Goal: Information Seeking & Learning: Learn about a topic

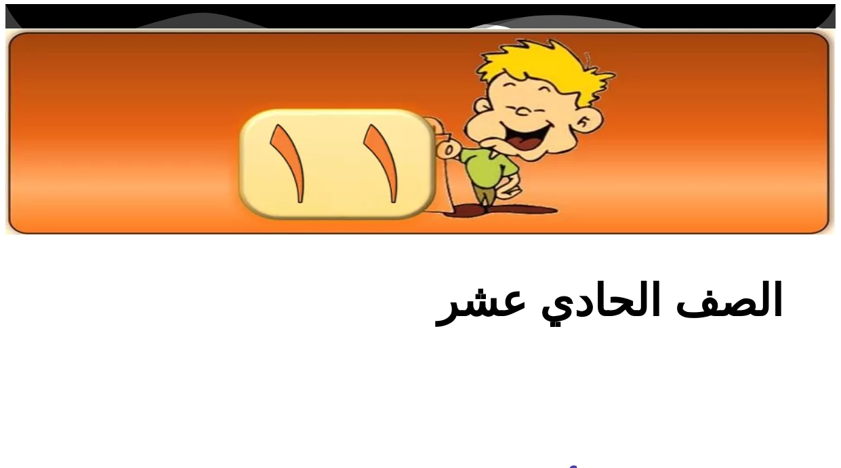
scroll to position [407, 0]
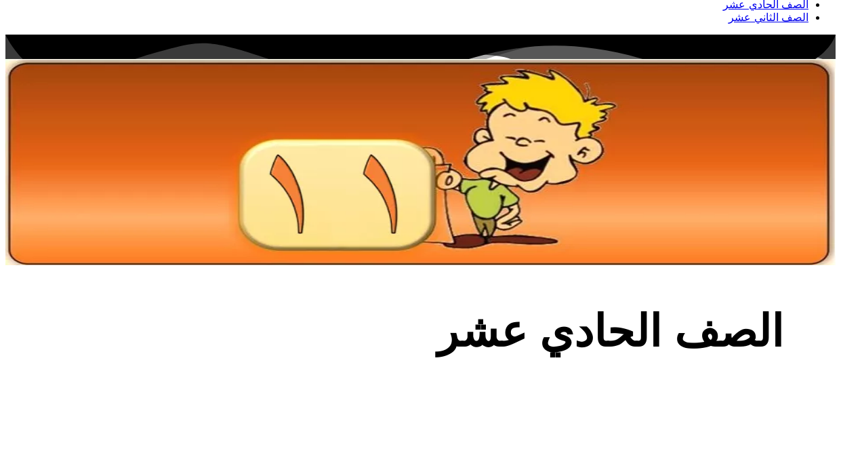
scroll to position [407, 0]
